Goal: Find specific page/section: Find specific page/section

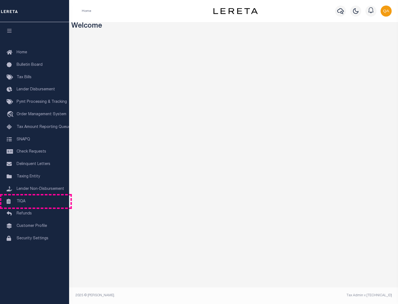
click at [35, 201] on link "TIQA" at bounding box center [34, 202] width 69 height 12
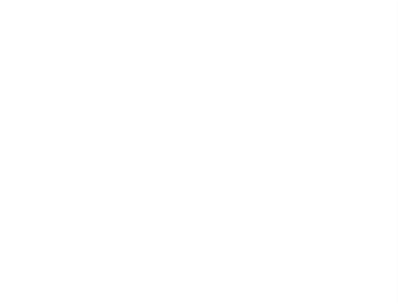
select select "200"
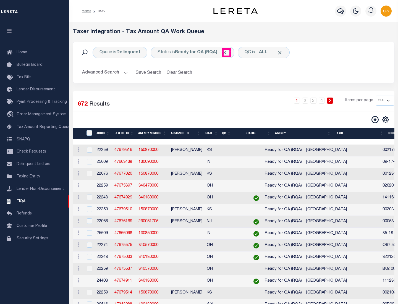
click at [227, 53] on span "Click to Remove" at bounding box center [225, 53] width 6 height 6
